Goal: Communication & Community: Answer question/provide support

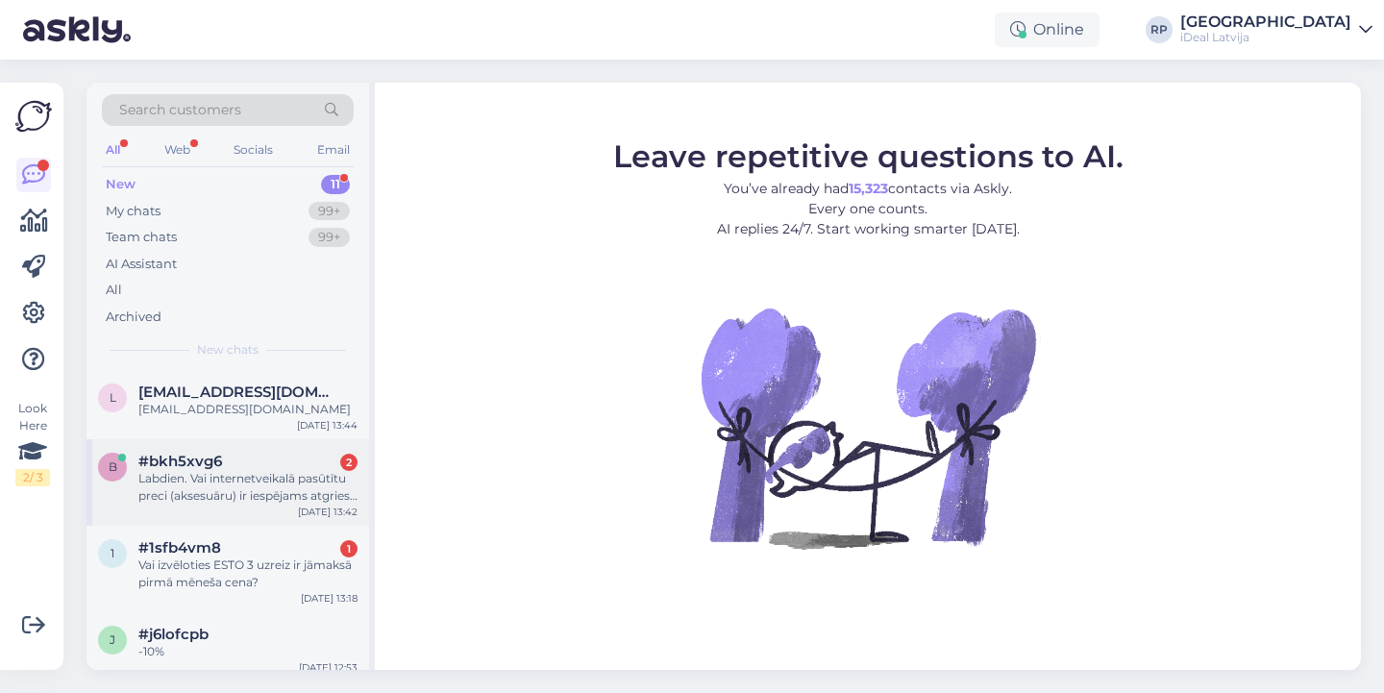
click at [230, 481] on div "Labdien. Vai internetveikalā pasūtītu preci (aksesuāru) ir iespējams atgriest u…" at bounding box center [247, 487] width 219 height 35
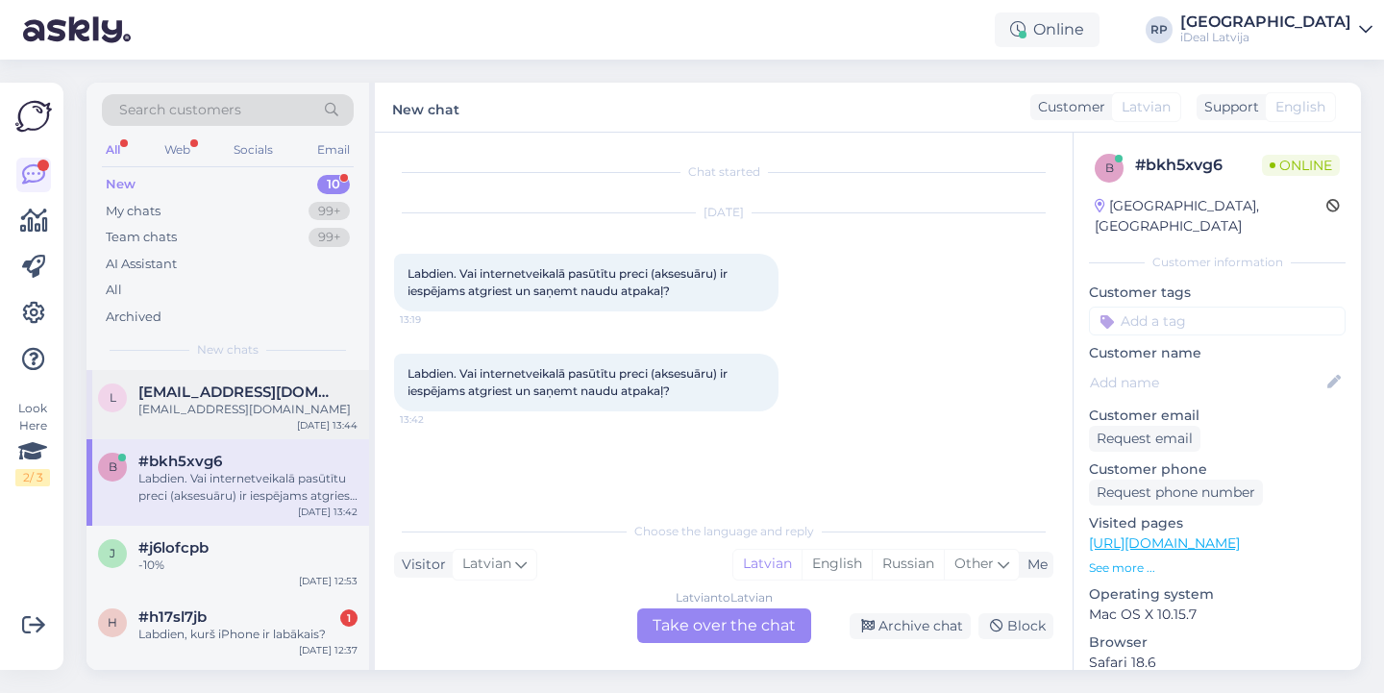
click at [227, 416] on div "l [EMAIL_ADDRESS][DOMAIN_NAME] [DOMAIN_NAME][EMAIL_ADDRESS][DOMAIN_NAME] [DATE]…" at bounding box center [227, 404] width 283 height 69
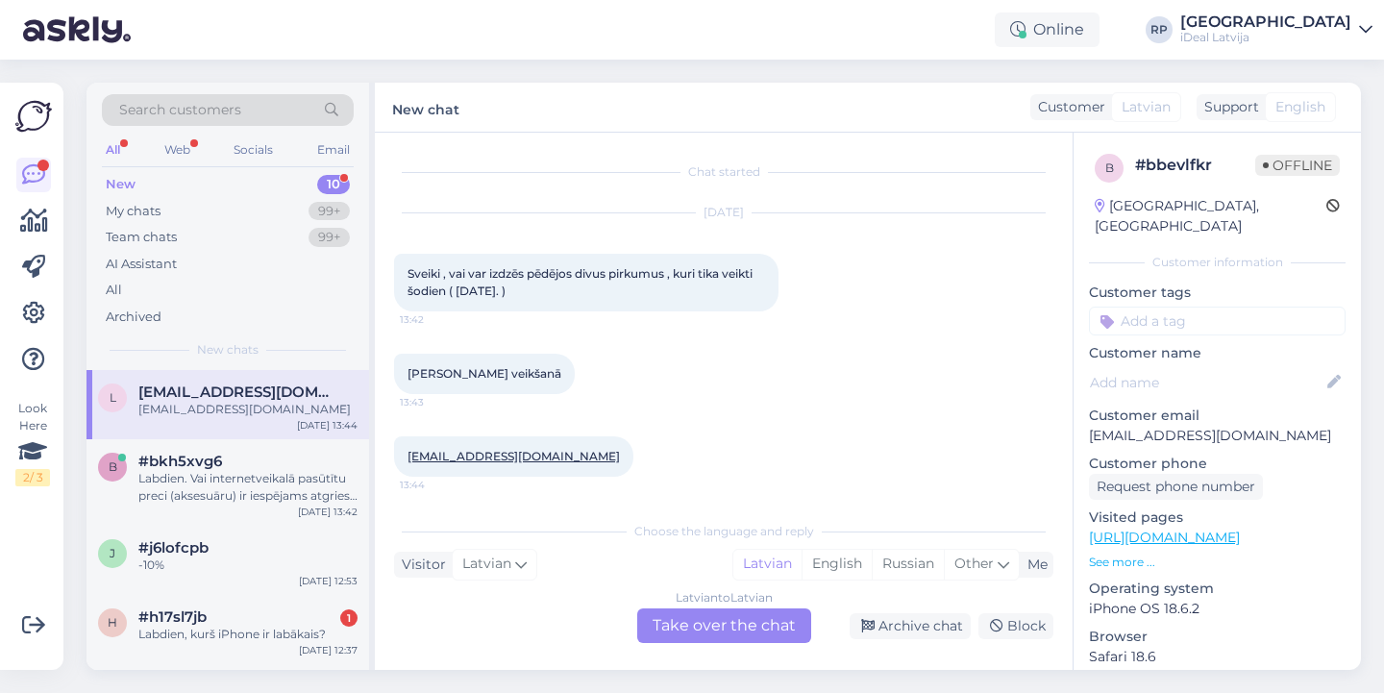
scroll to position [4, 0]
click at [193, 482] on div "Labdien. Vai internetveikalā pasūtītu preci (aksesuāru) ir iespējams atgriest u…" at bounding box center [247, 487] width 219 height 35
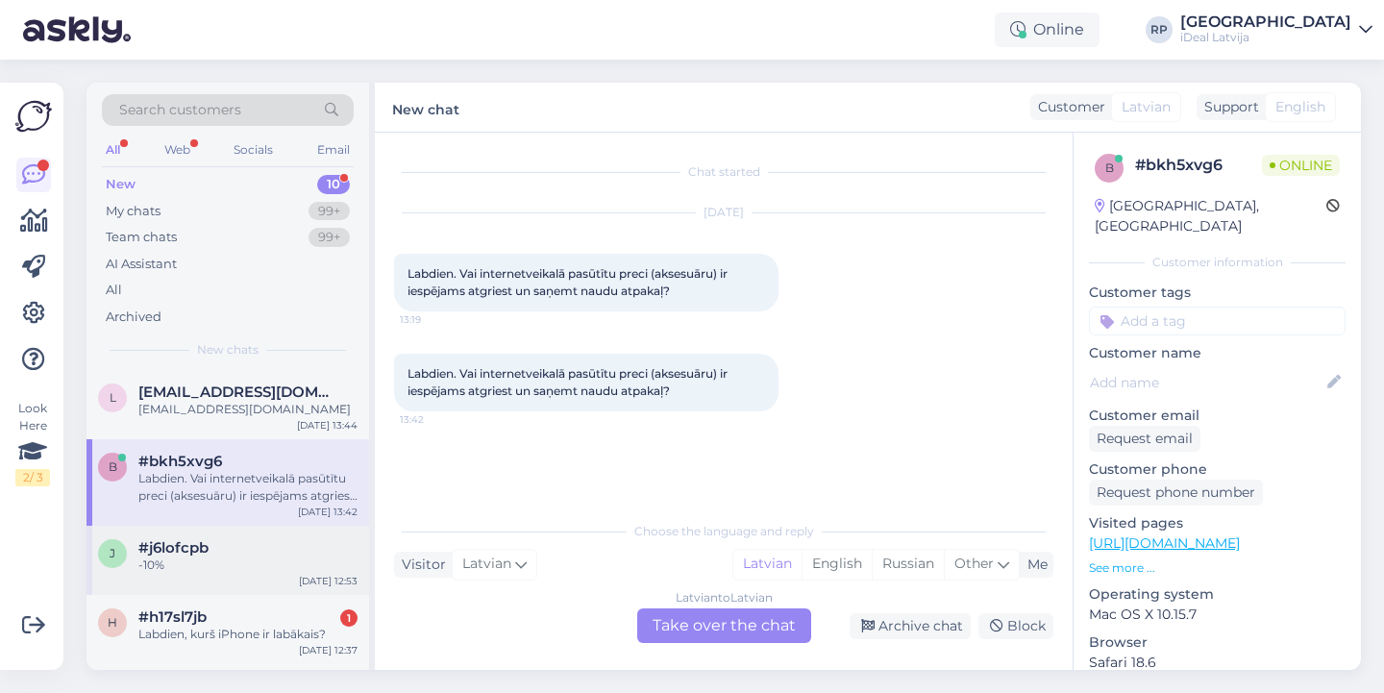
click at [236, 535] on div "j #j6lofcpb -10% [DATE] 12:53" at bounding box center [227, 560] width 283 height 69
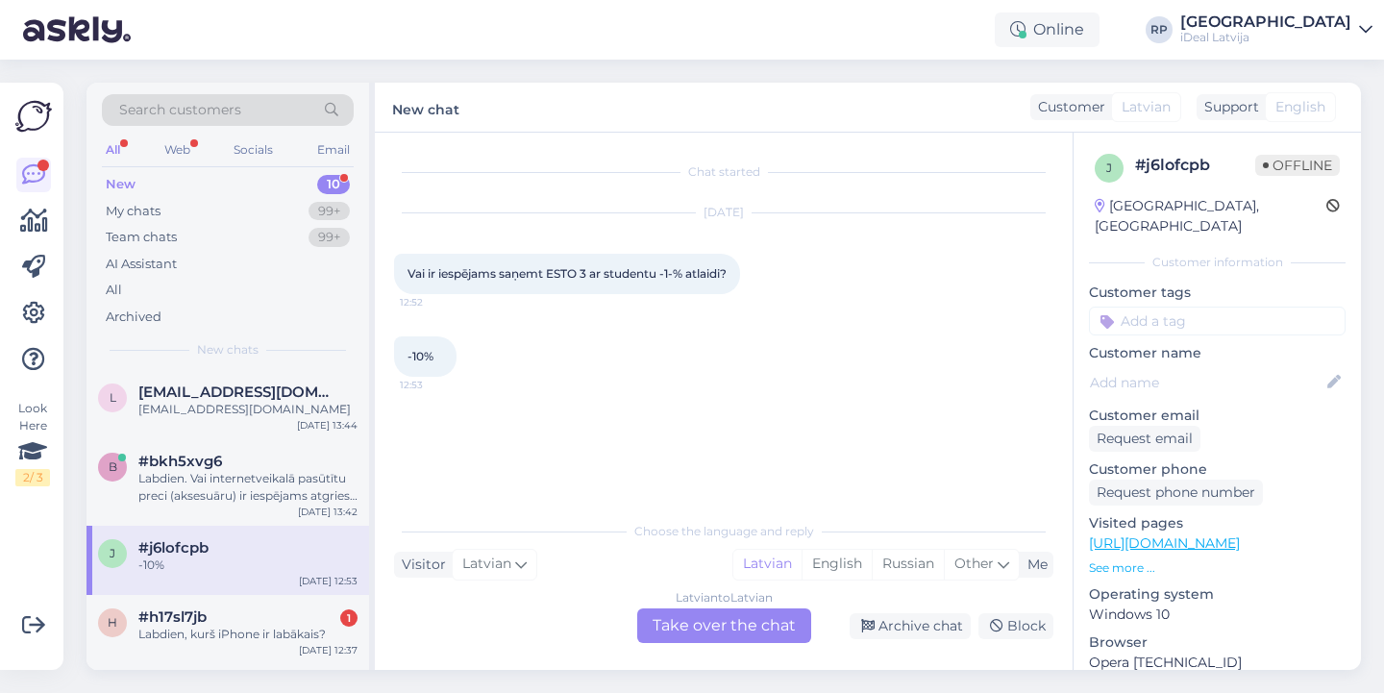
click at [699, 610] on div "Latvian to Latvian Take over the chat" at bounding box center [724, 625] width 174 height 35
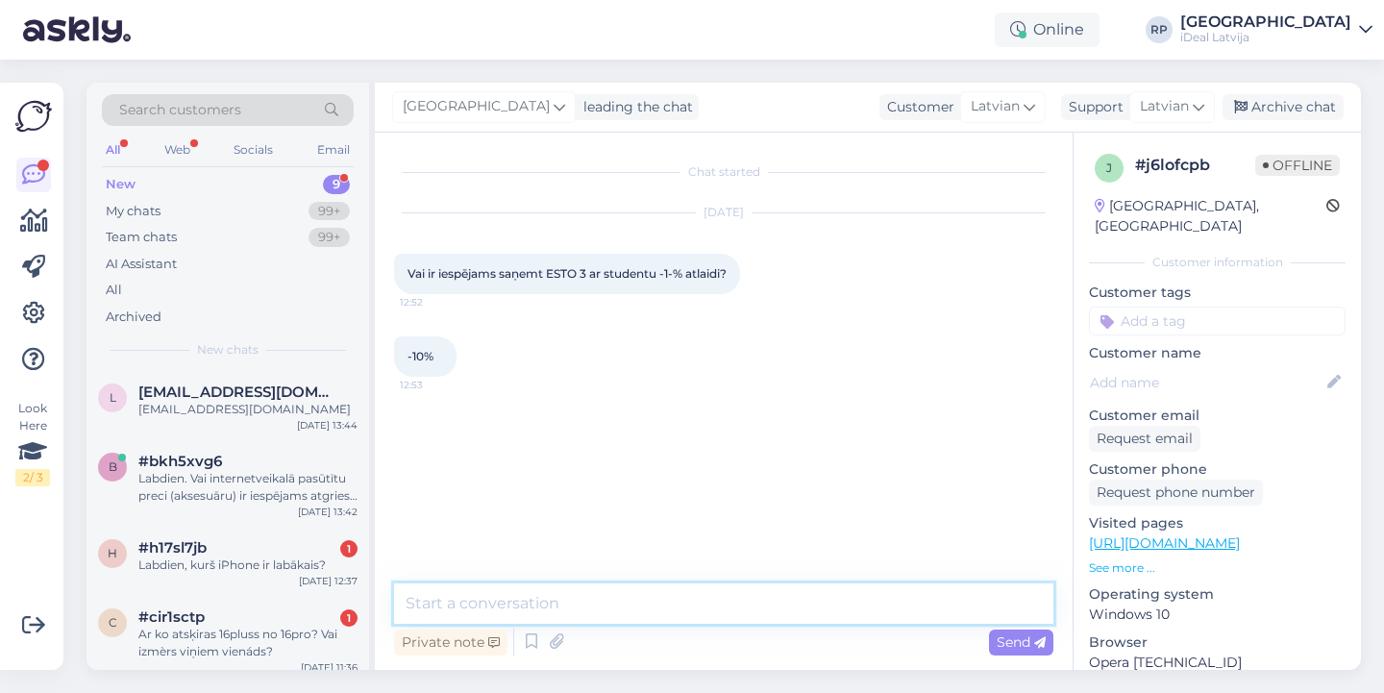
click at [517, 601] on textarea at bounding box center [723, 603] width 659 height 40
click at [697, 609] on textarea "Sveiki, jā protams ka var saņemt 10" at bounding box center [723, 603] width 659 height 40
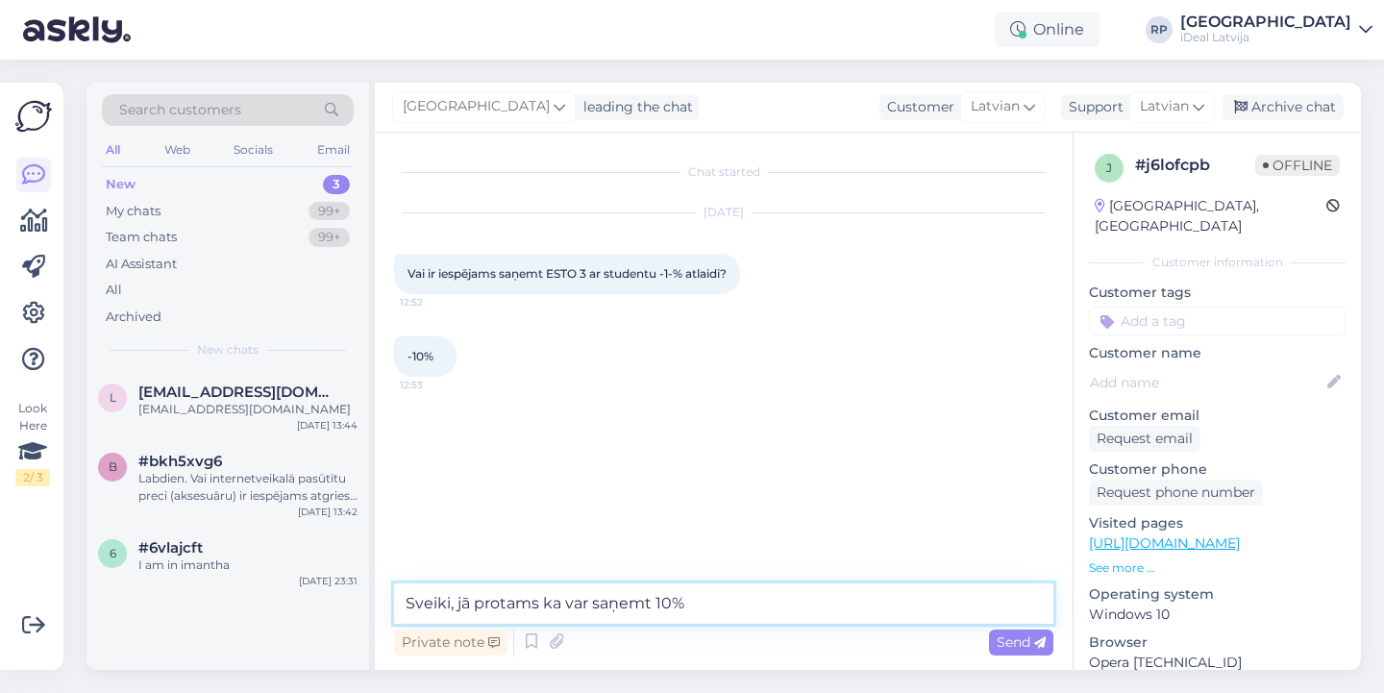
click at [697, 621] on textarea "Sveiki, jā protams ka var saņemt 10%" at bounding box center [723, 603] width 659 height 40
click at [713, 608] on textarea "Sveiki, jā protams ka var saņemt 10%" at bounding box center [723, 603] width 659 height 40
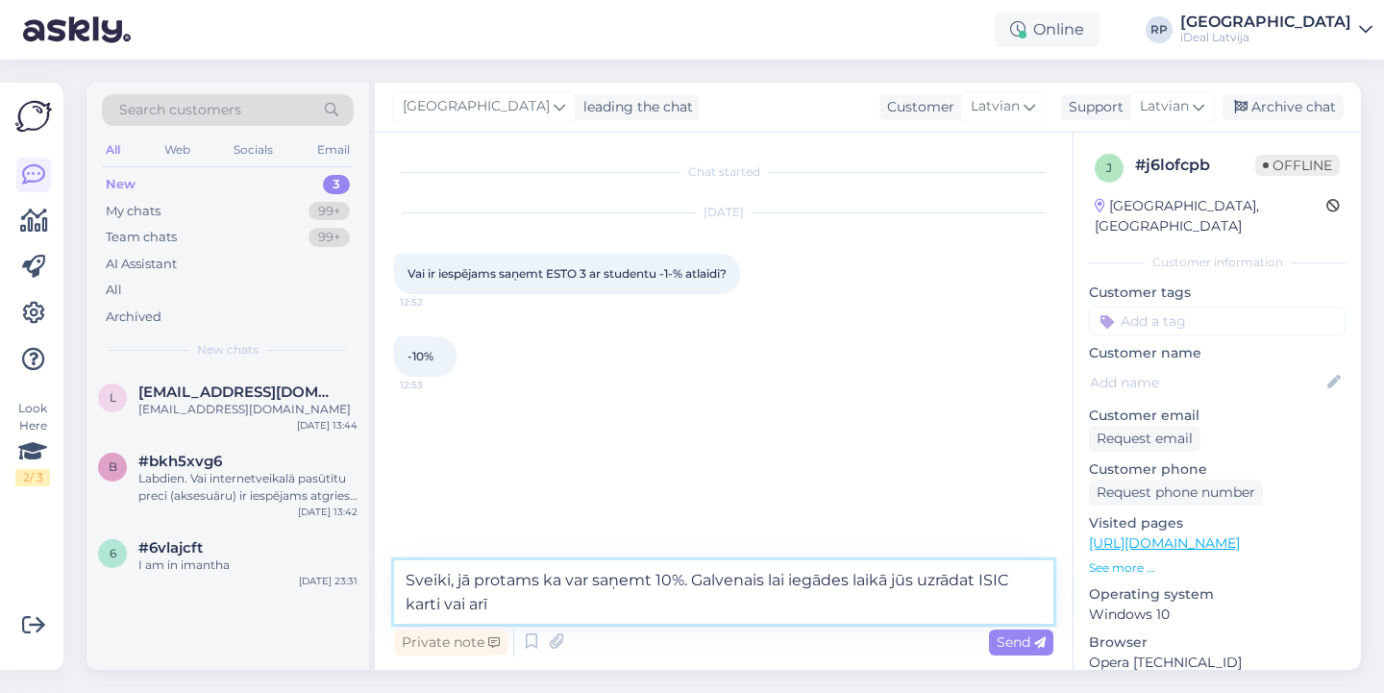
click at [787, 600] on textarea "Sveiki, jā protams ka var saņemt 10%. Galvenais lai iegādes laikā jūs uzrādat I…" at bounding box center [723, 591] width 659 height 63
click at [607, 615] on textarea "Sveiki, jā protams ka var saņemt 10%. Galvenais lai iegādes laikā jūs uzrādat I…" at bounding box center [723, 591] width 659 height 63
type textarea "Sveiki, jā protams ka var saņemt 10%. Galvenais lai iegādes laikā jūs uzrādat I…"
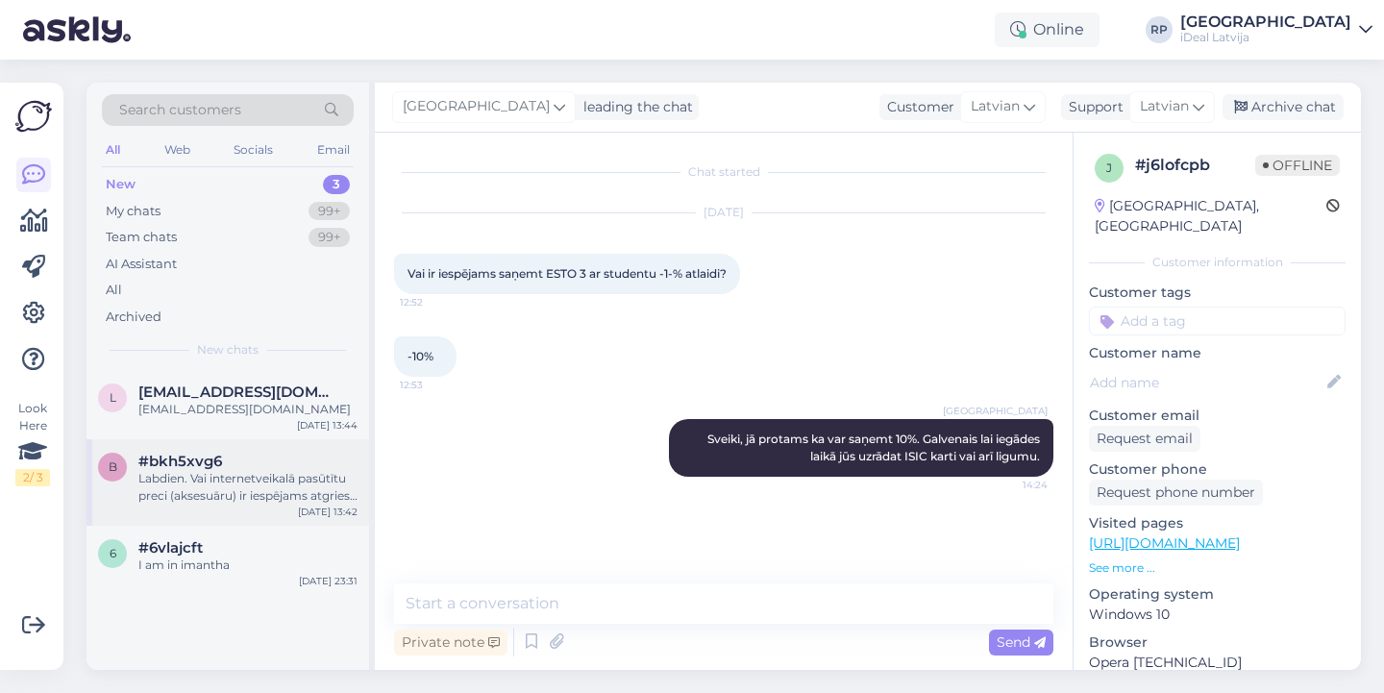
click at [199, 482] on div "Labdien. Vai internetveikalā pasūtītu preci (aksesuāru) ir iespējams atgriest u…" at bounding box center [247, 487] width 219 height 35
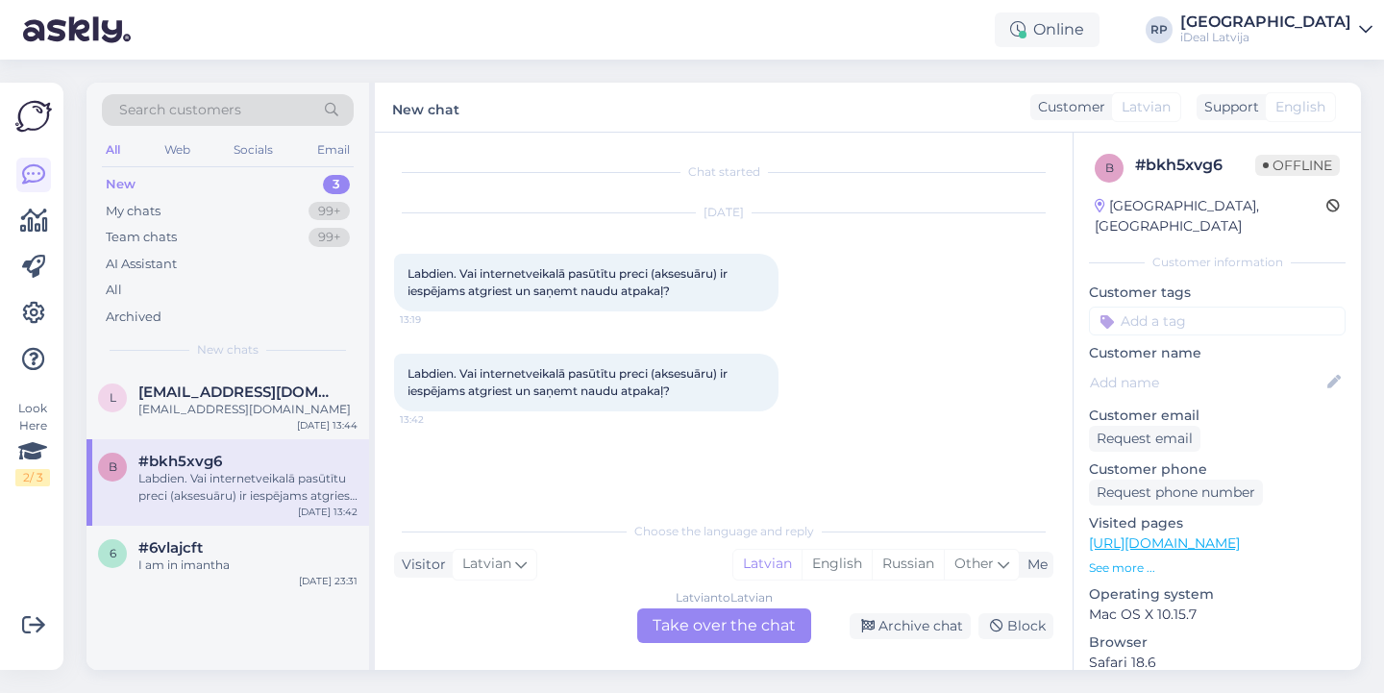
click at [898, 267] on div "[DATE] Labdien. Vai internetveikalā pasūtītu preci (aksesuāru) ir iespējams atg…" at bounding box center [723, 262] width 659 height 140
